Goal: Navigation & Orientation: Go to known website

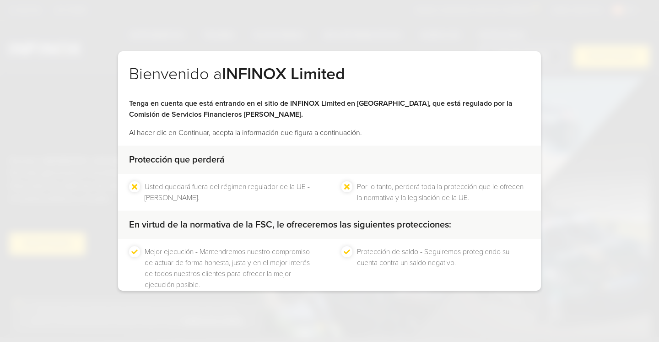
click at [299, 317] on div at bounding box center [299, 317] width 0 height 0
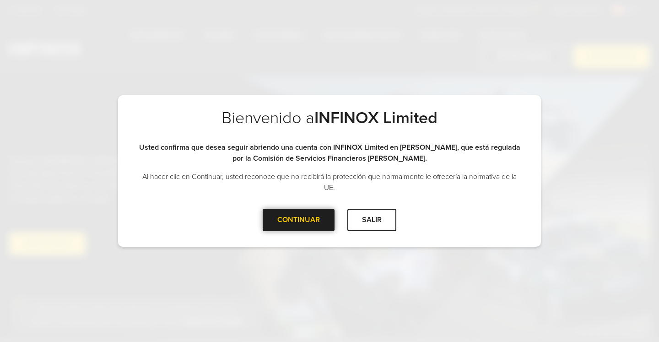
click at [299, 220] on div at bounding box center [299, 220] width 0 height 0
